Goal: Find specific page/section: Find specific page/section

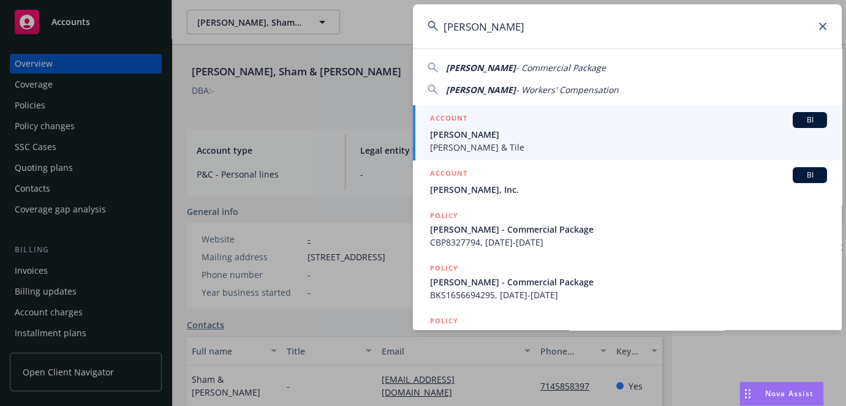
drag, startPoint x: 0, startPoint y: 0, endPoint x: 146, endPoint y: 21, distance: 148.0
click at [155, 23] on div "[PERSON_NAME] [PERSON_NAME] - Commercial Package [PERSON_NAME] - Workers' Compe…" at bounding box center [423, 203] width 846 height 406
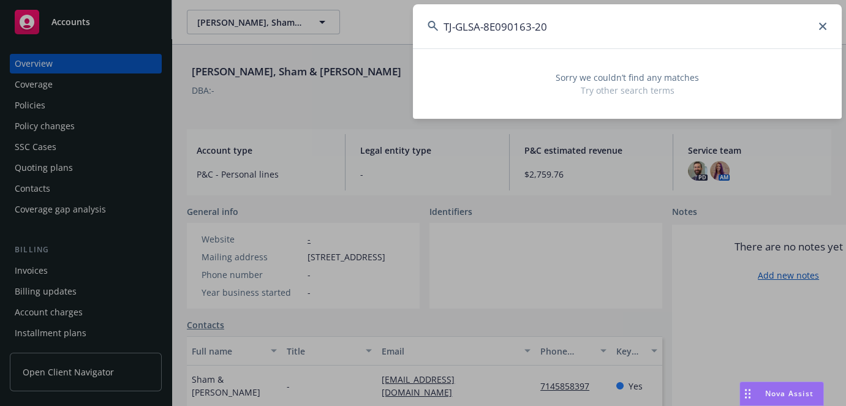
type input "TJ-GLSA-8E090163-20"
drag, startPoint x: 543, startPoint y: 21, endPoint x: 92, endPoint y: -39, distance: 455.5
click at [92, 0] on html "Accounts Overview Coverage Policies Policy changes SSC Cases Quoting plans Cont…" at bounding box center [423, 203] width 846 height 406
paste input "HPX1000219805-4"
type input "HPX100021980504"
